Goal: Information Seeking & Learning: Learn about a topic

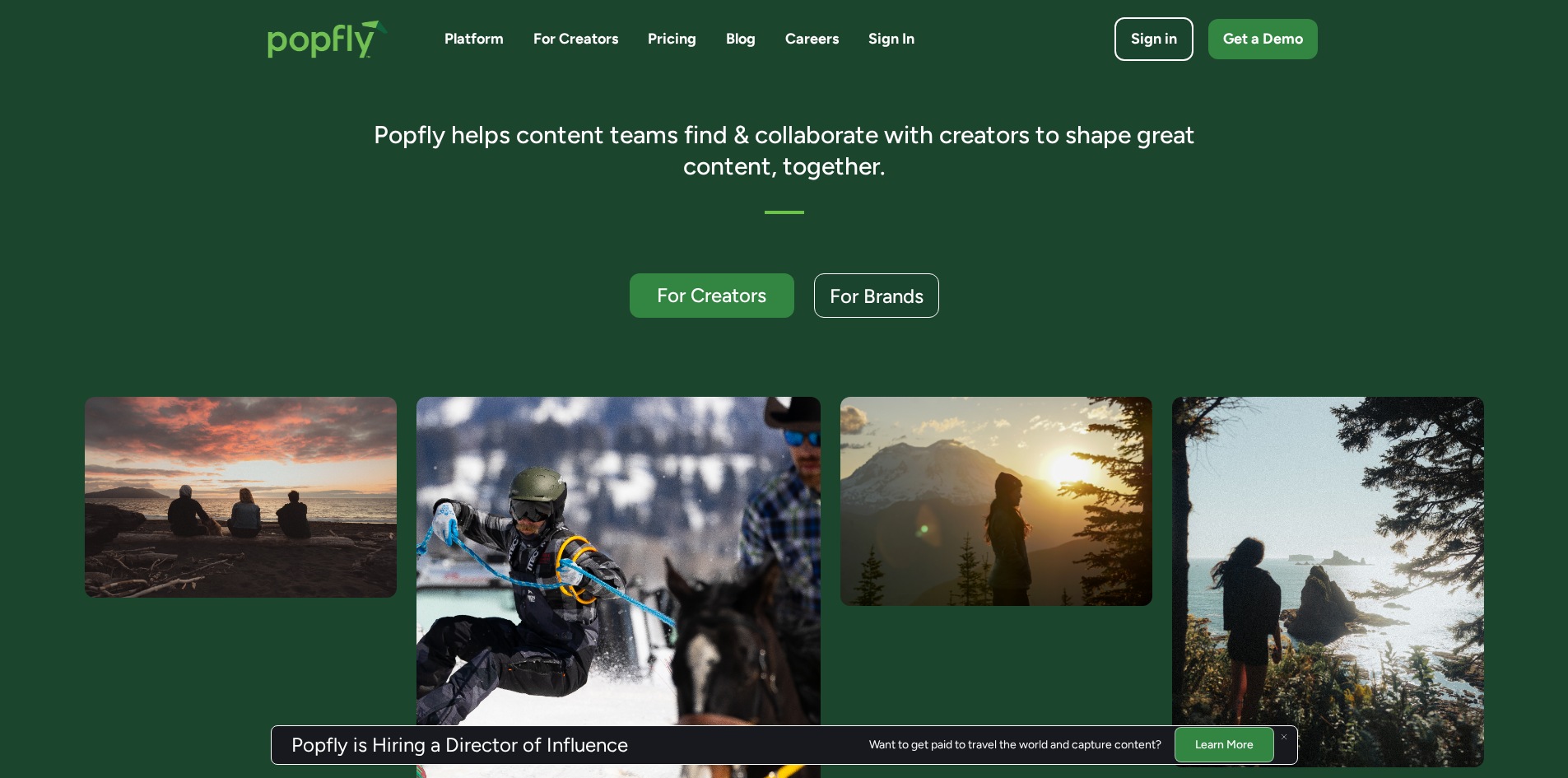
scroll to position [165, 0]
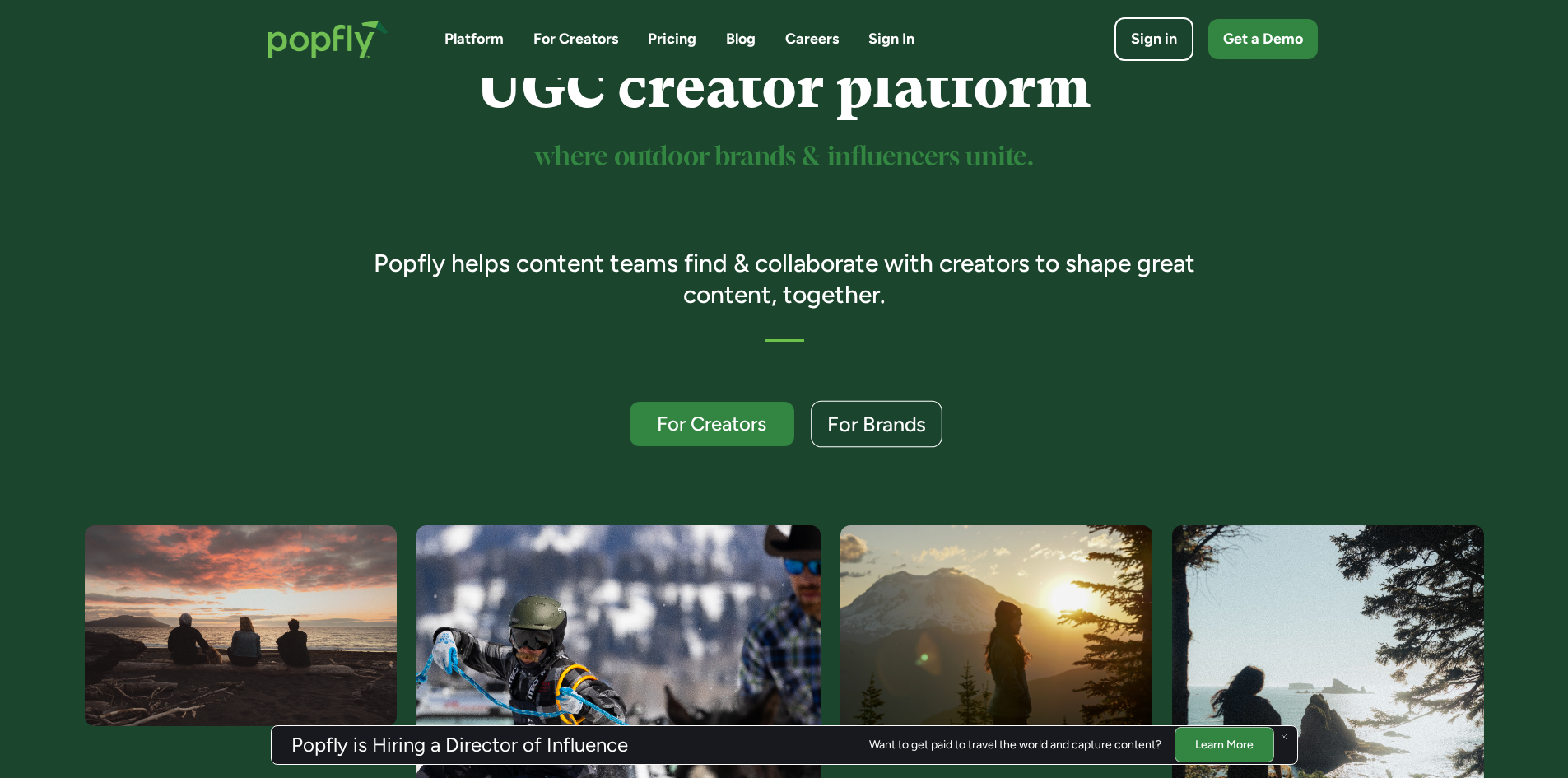
click at [871, 423] on div "For Brands" at bounding box center [876, 424] width 99 height 21
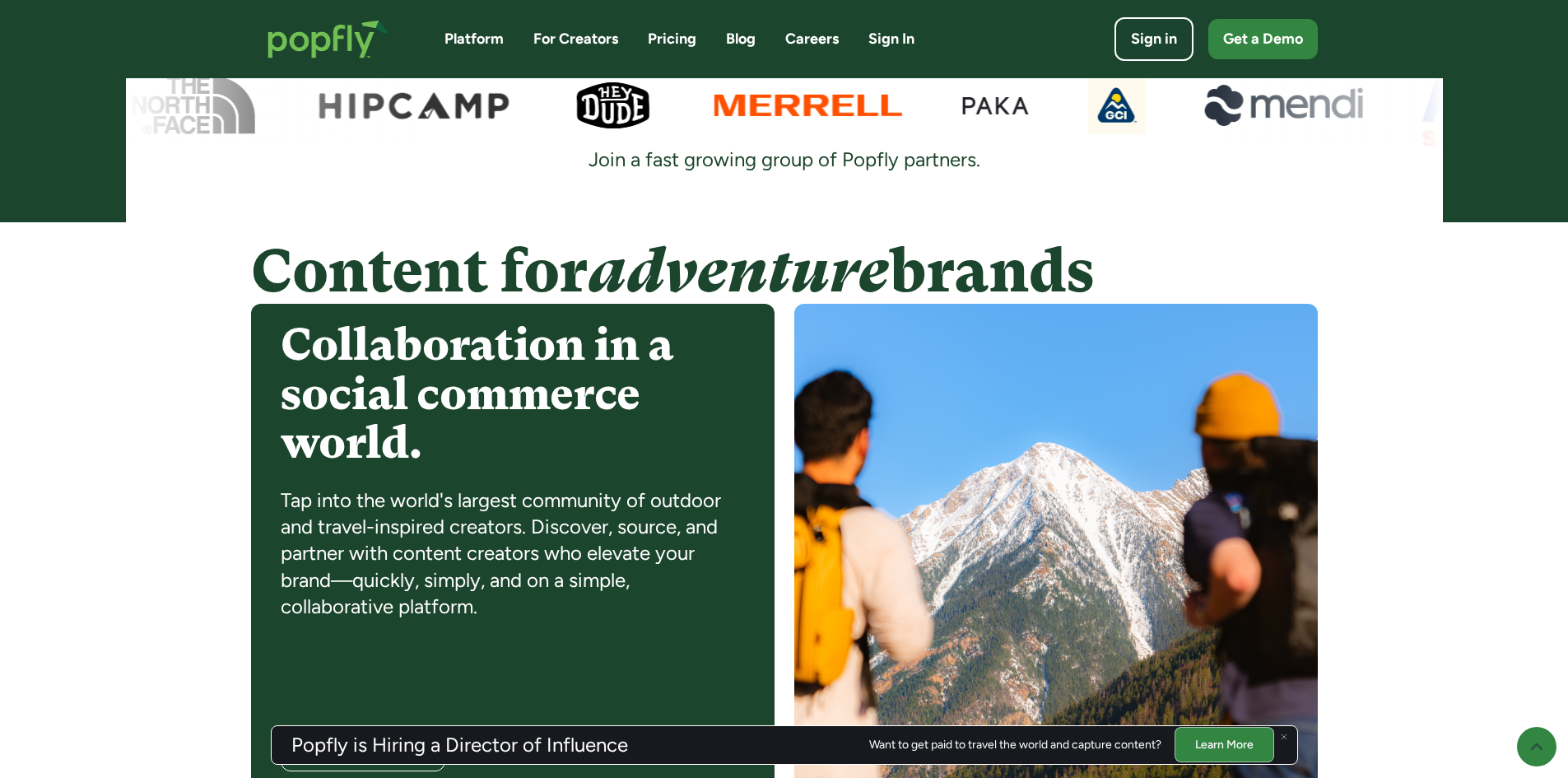
scroll to position [1374, 0]
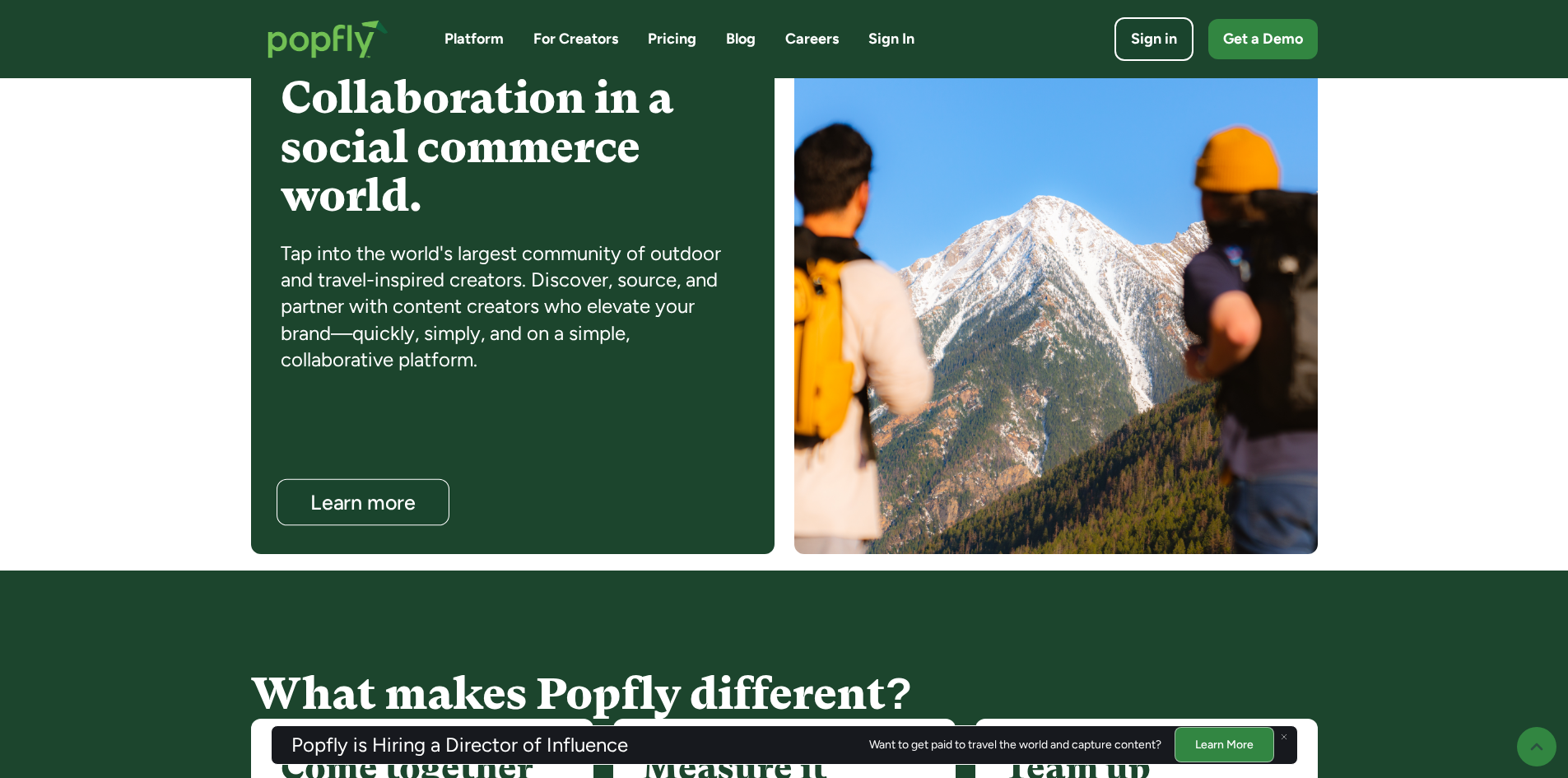
click at [412, 499] on div "Learn more" at bounding box center [362, 502] width 140 height 21
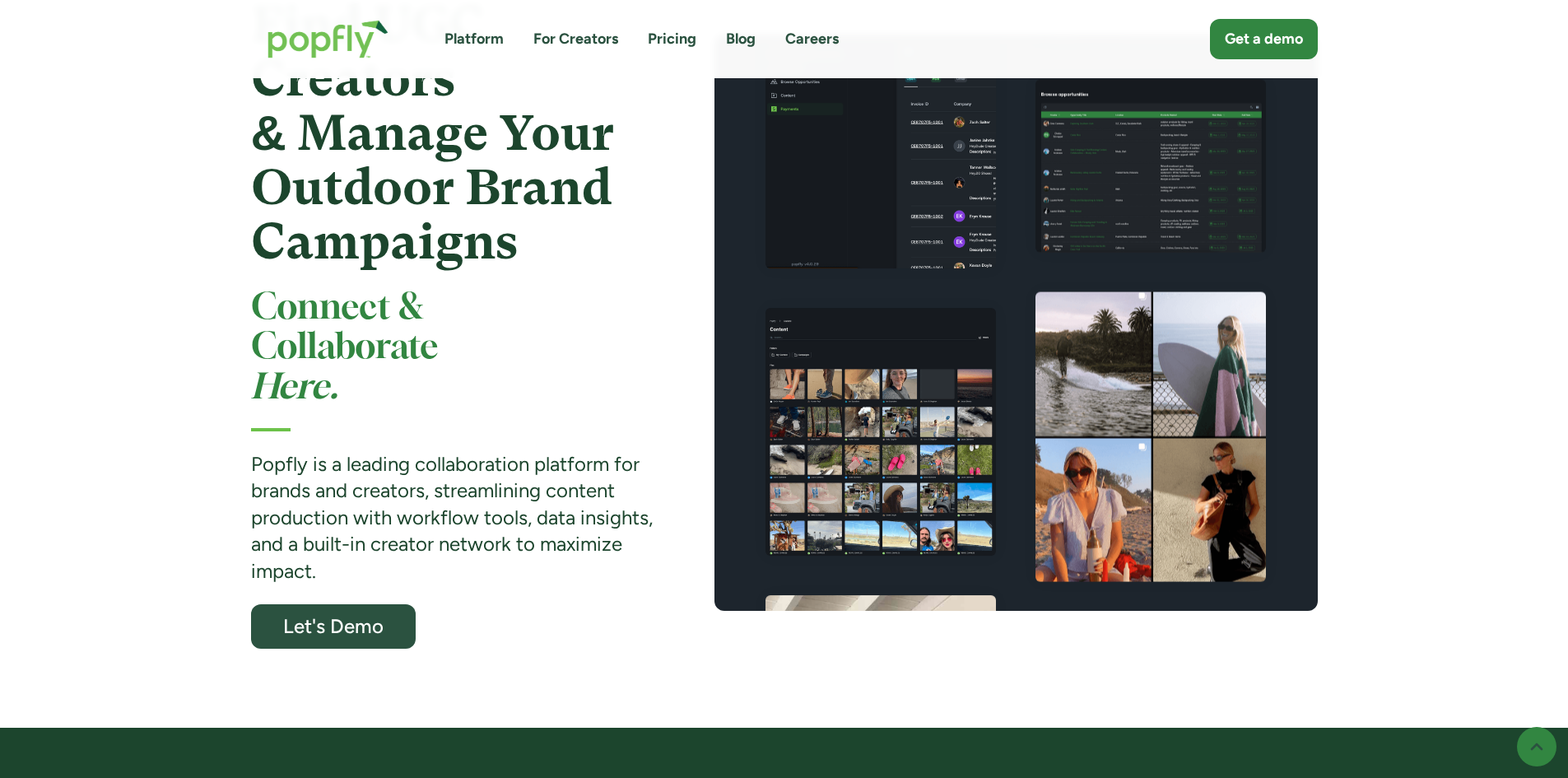
scroll to position [165, 0]
